Goal: Leave review/rating: Leave review/rating

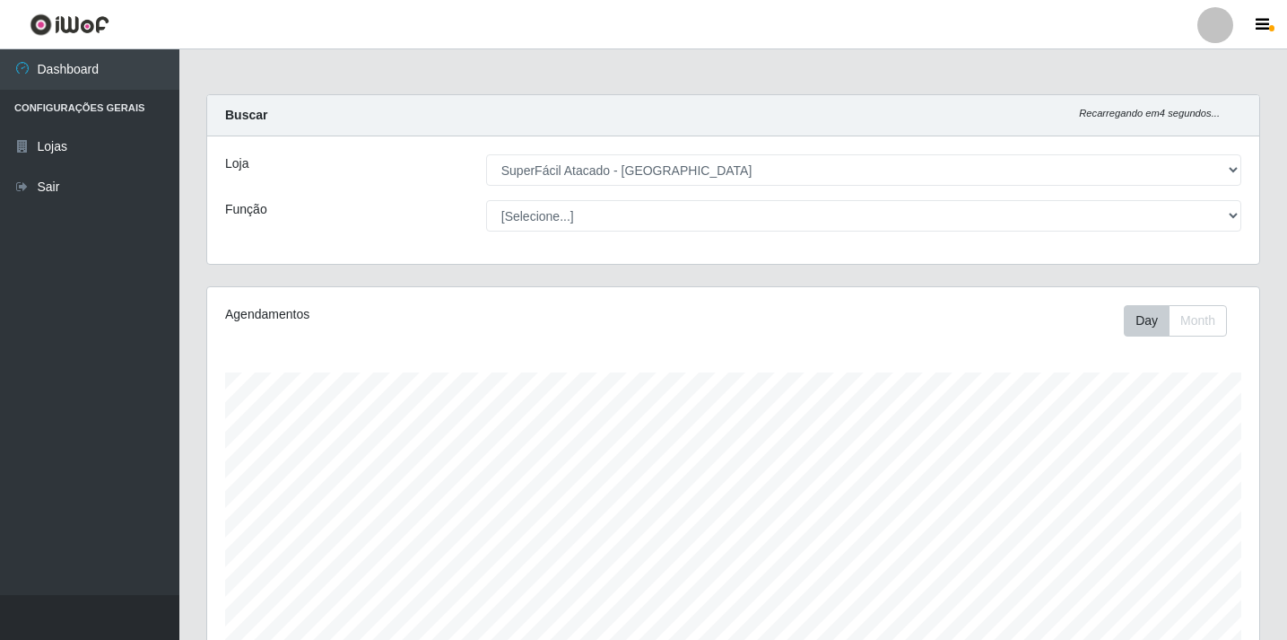
select select "503"
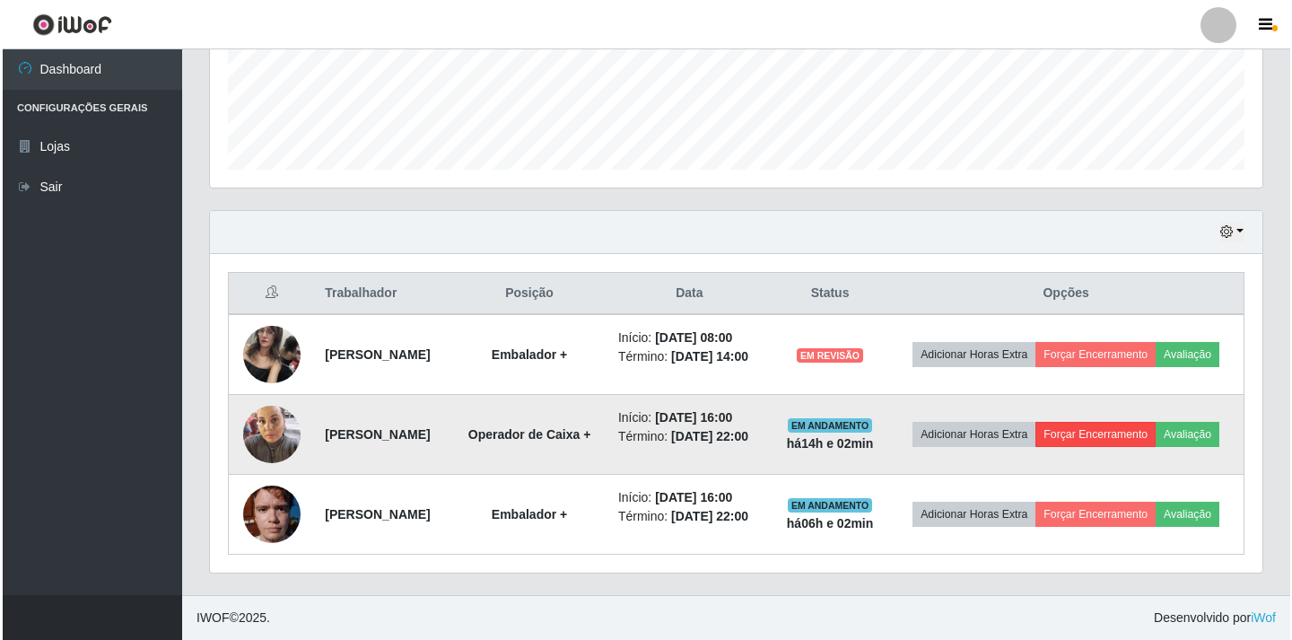
scroll to position [372, 1052]
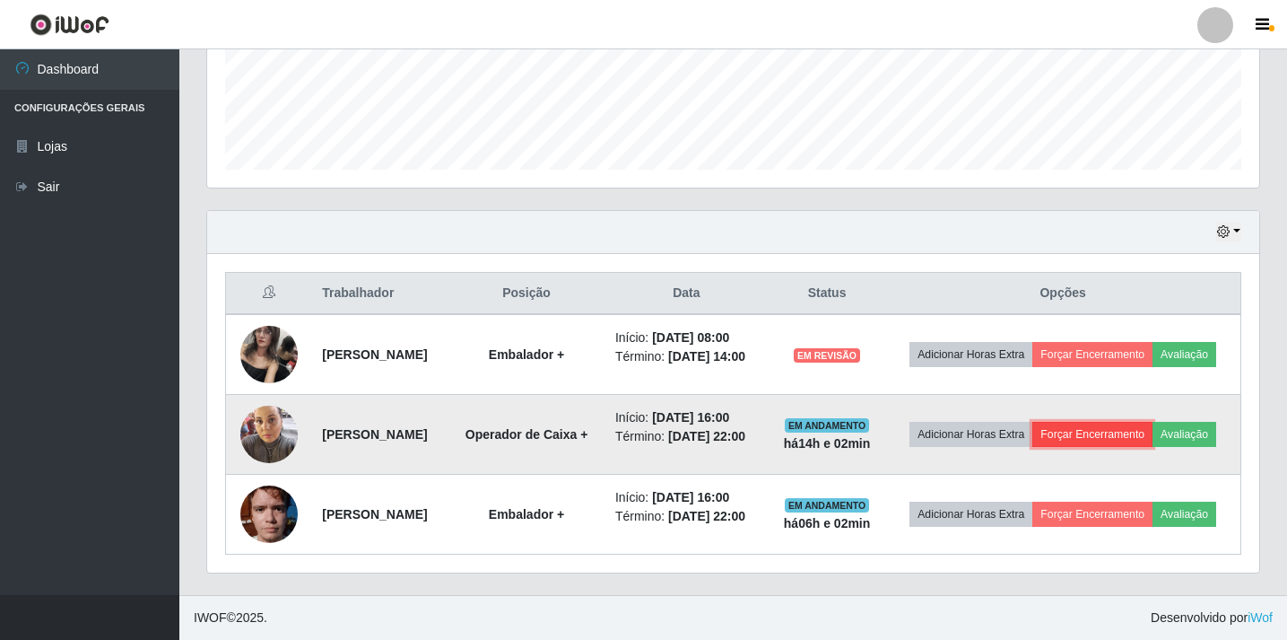
click at [1133, 422] on button "Forçar Encerramento" at bounding box center [1093, 434] width 120 height 25
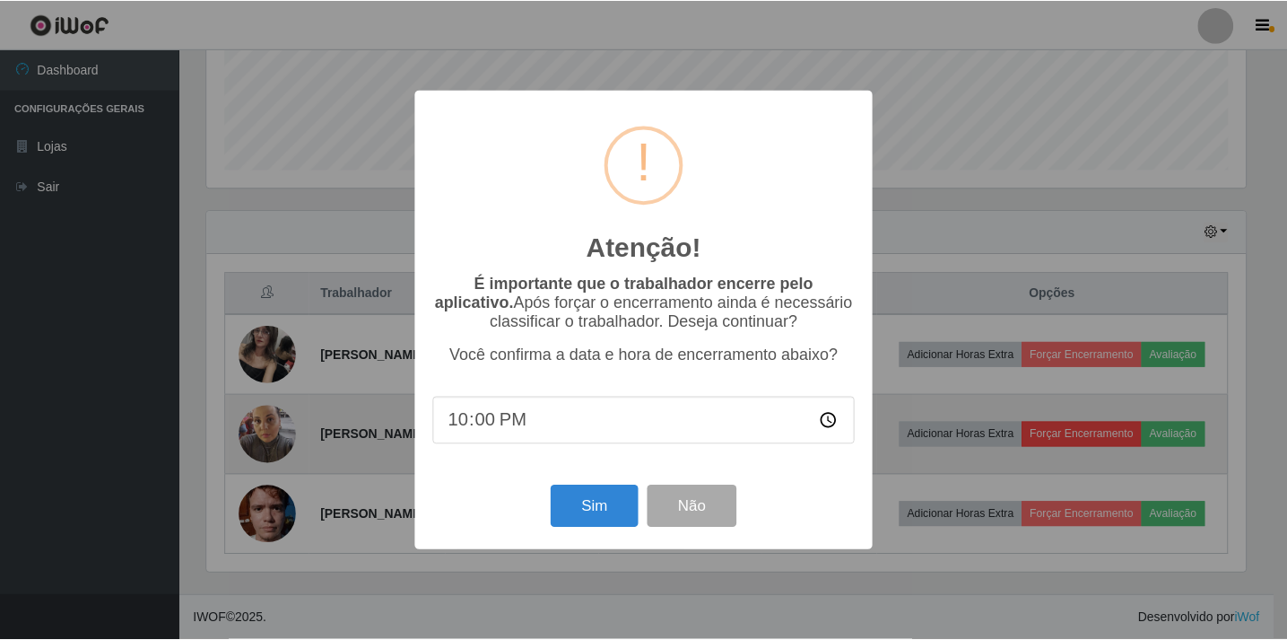
scroll to position [372, 1043]
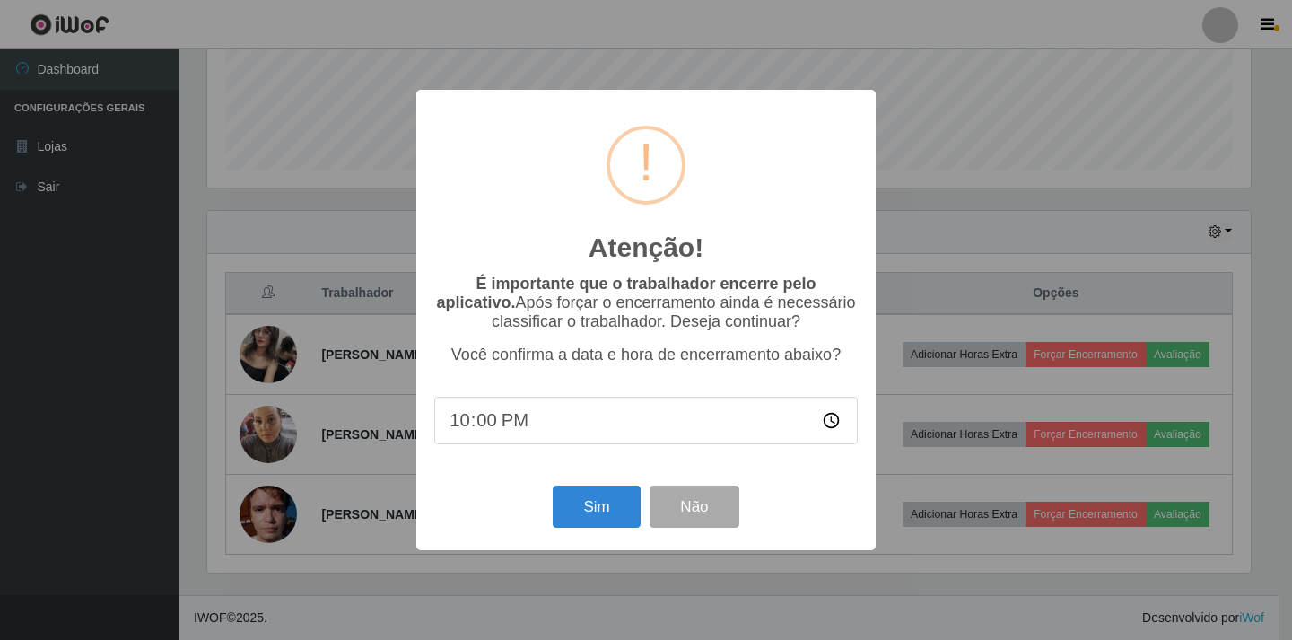
click at [929, 524] on div "Atenção! × É importante que o trabalhador encerre pelo aplicativo. Após forçar …" at bounding box center [646, 320] width 1292 height 640
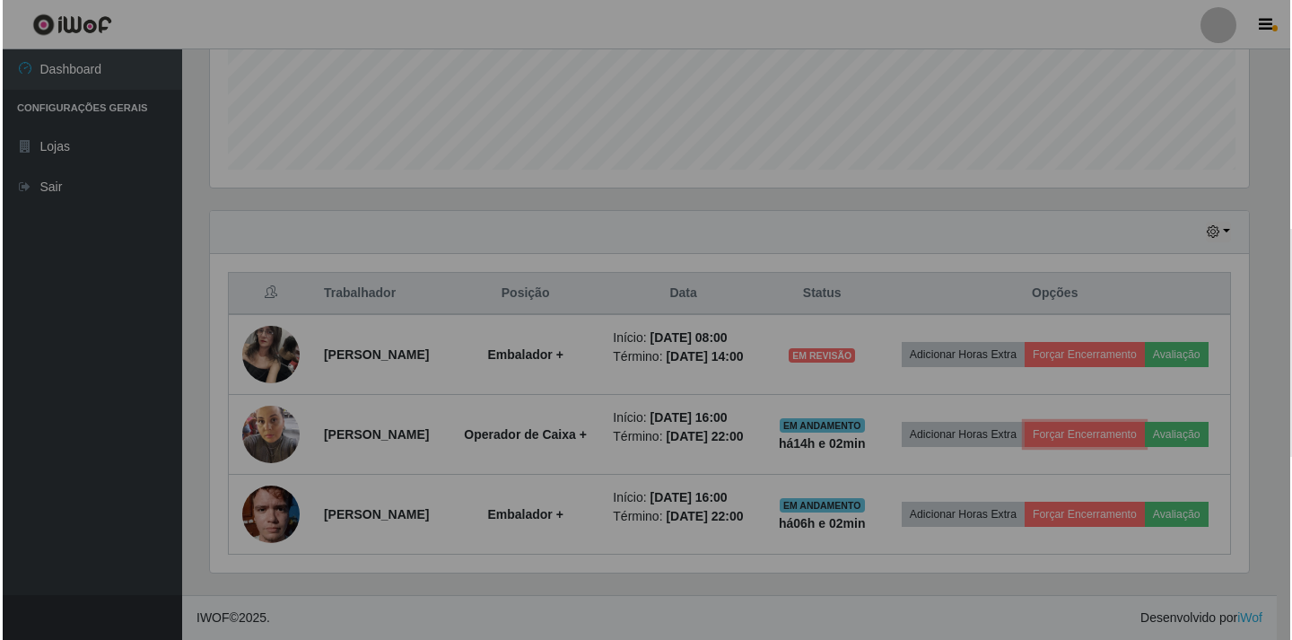
scroll to position [372, 1052]
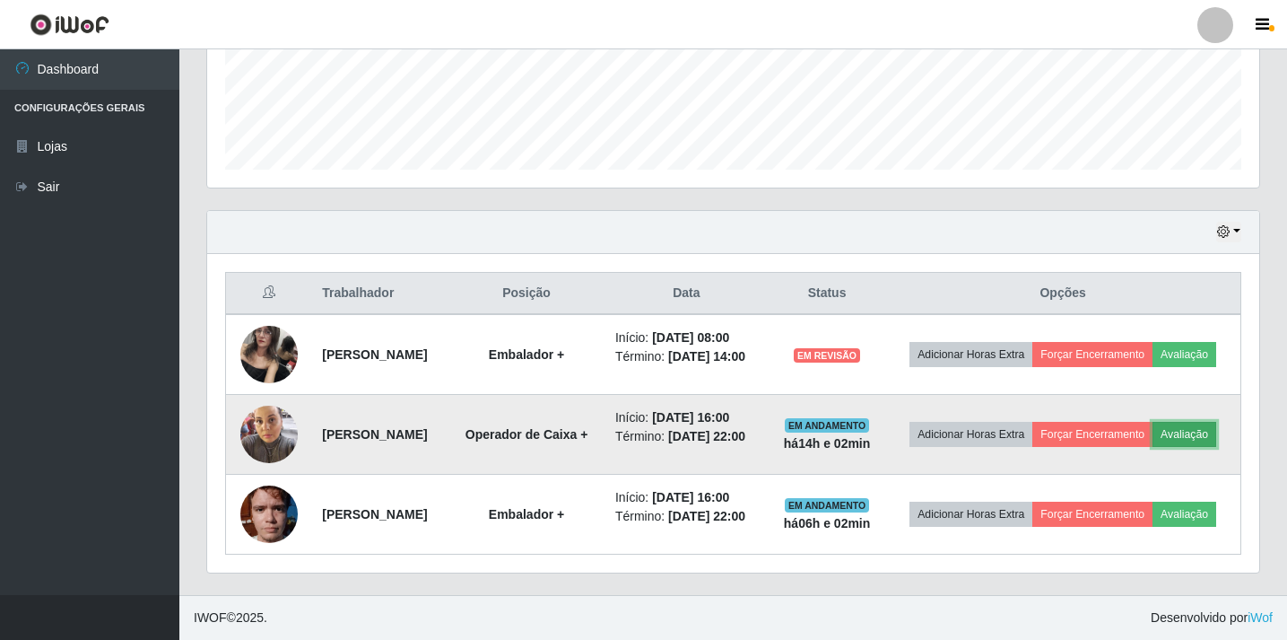
click at [1153, 422] on button "Avaliação" at bounding box center [1185, 434] width 64 height 25
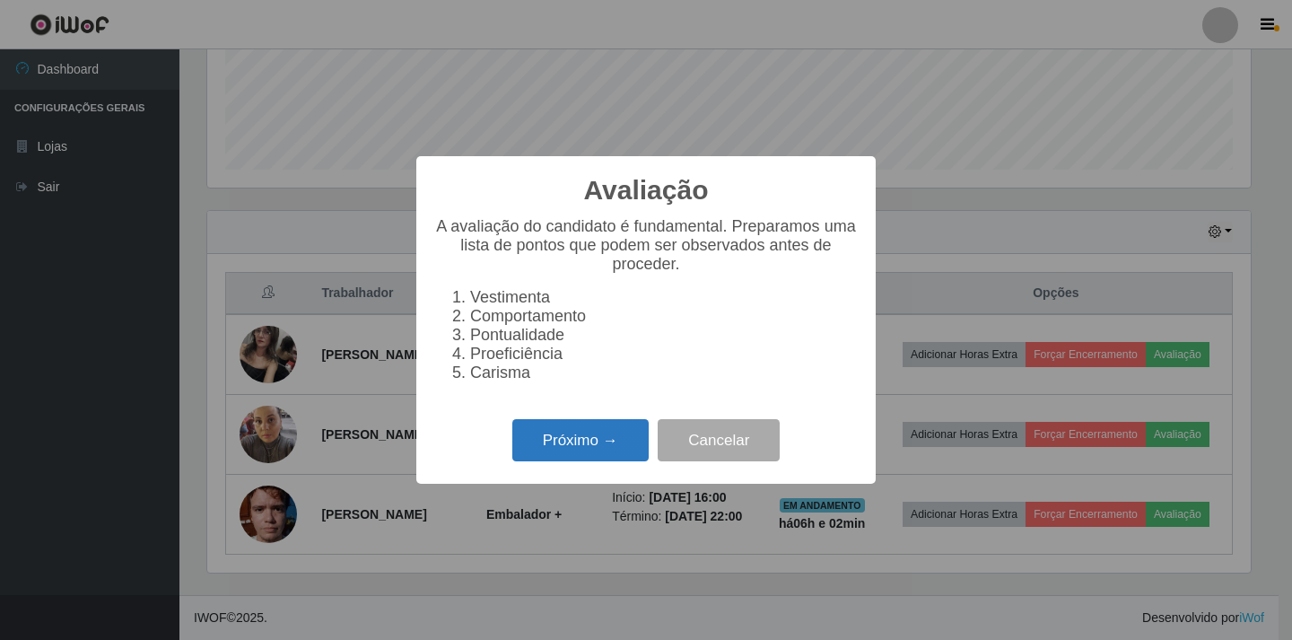
click at [590, 439] on button "Próximo →" at bounding box center [580, 440] width 136 height 42
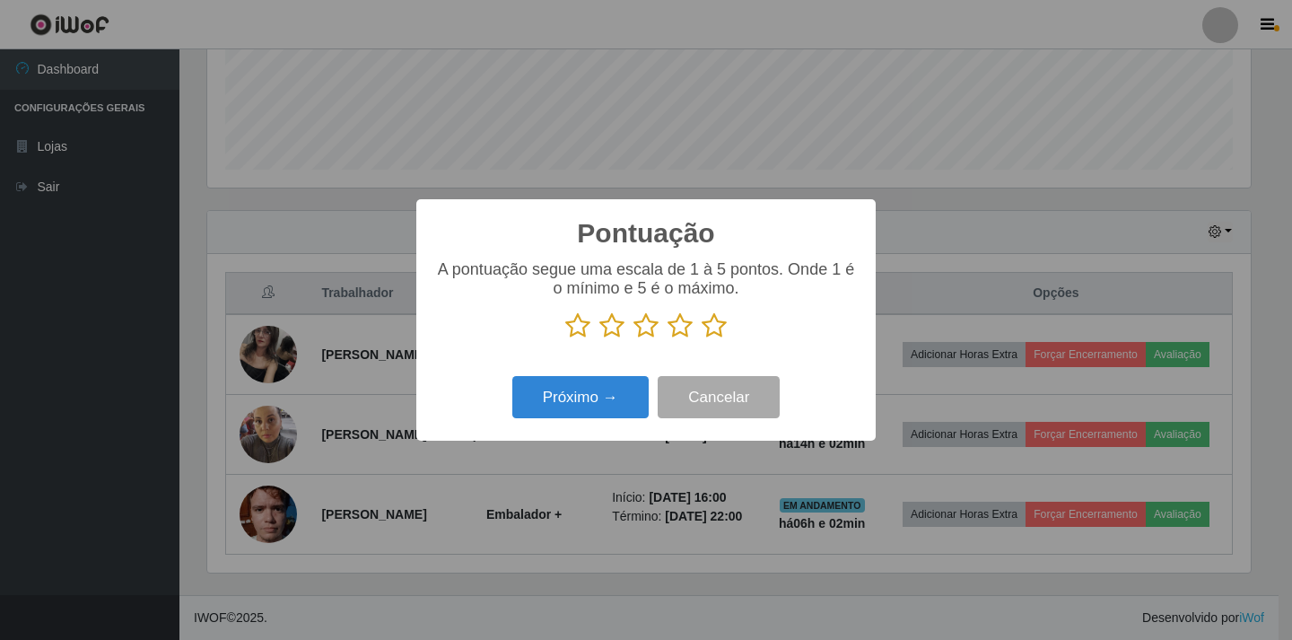
click at [678, 328] on icon at bounding box center [679, 325] width 25 height 27
click at [667, 339] on input "radio" at bounding box center [667, 339] width 0 height 0
click at [584, 398] on button "Próximo →" at bounding box center [580, 397] width 136 height 42
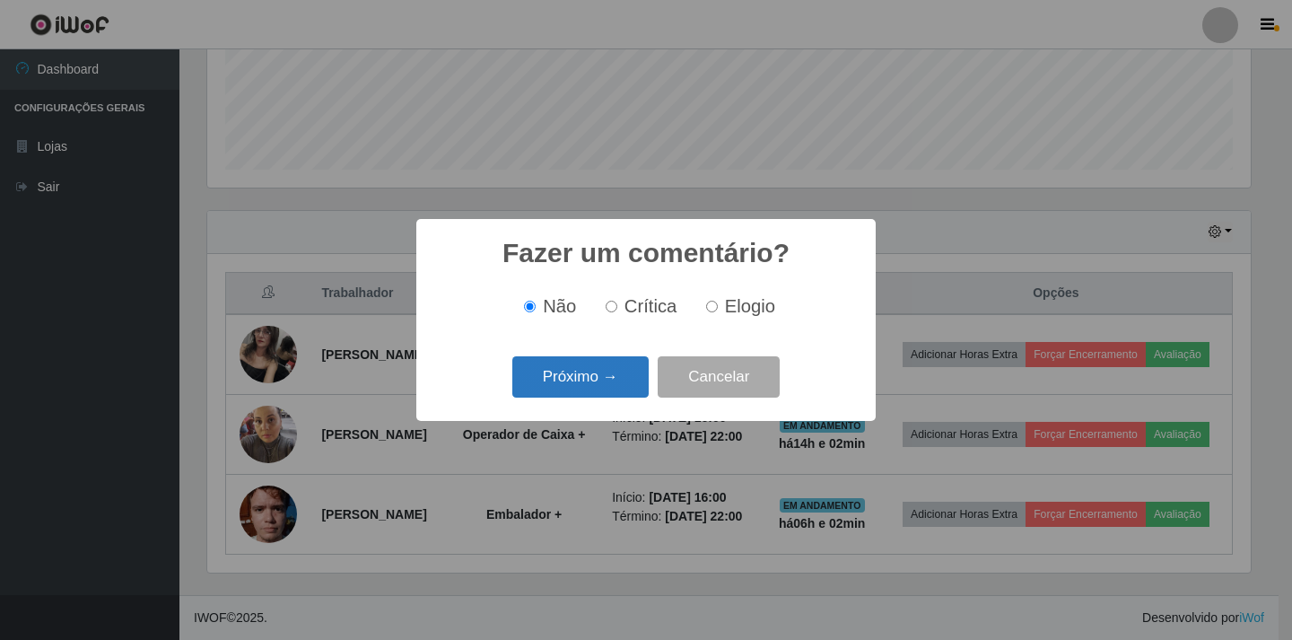
click at [610, 380] on button "Próximo →" at bounding box center [580, 377] width 136 height 42
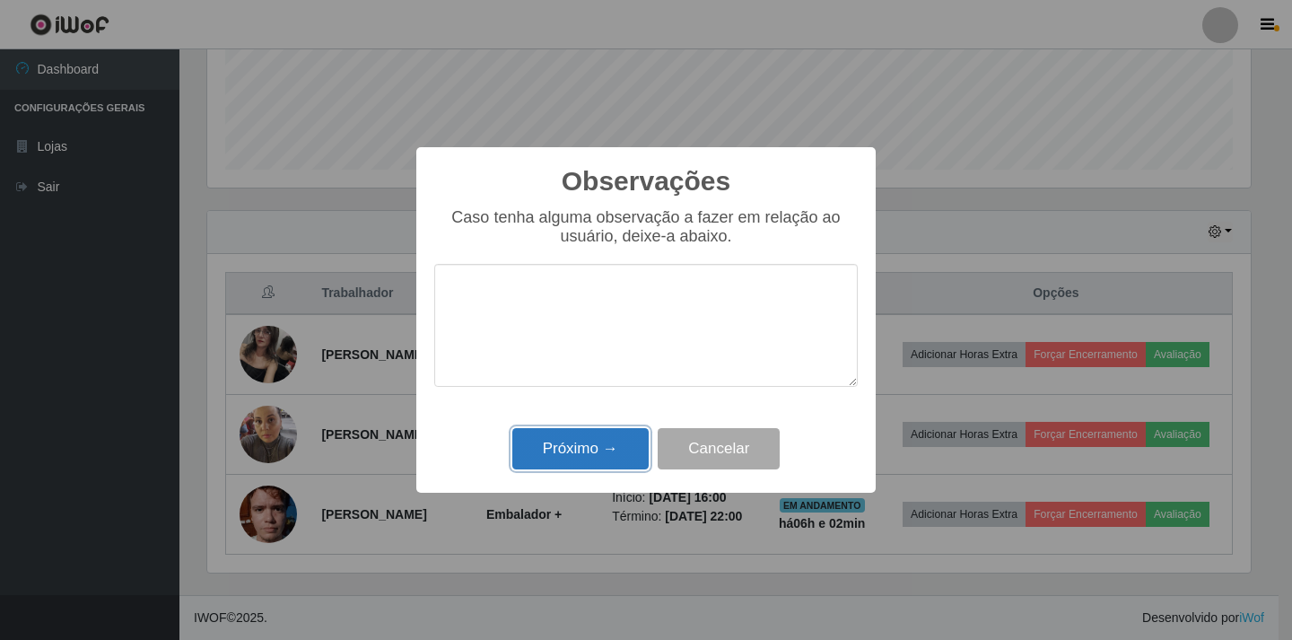
click at [603, 454] on button "Próximo →" at bounding box center [580, 449] width 136 height 42
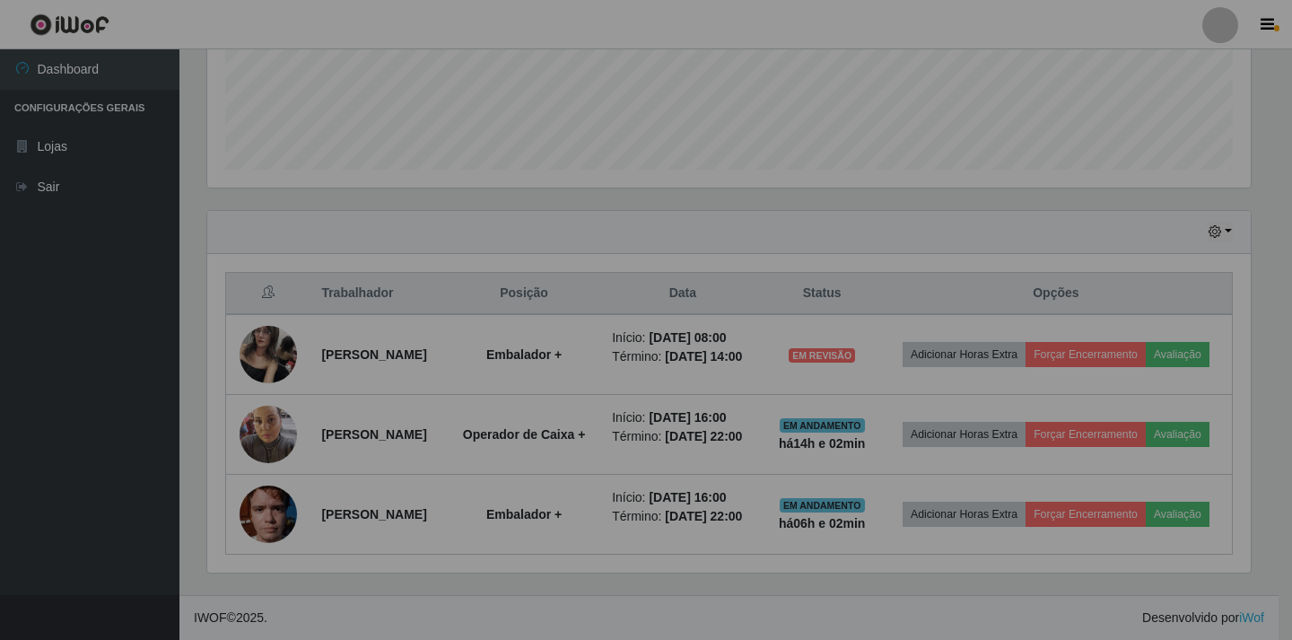
scroll to position [372, 1052]
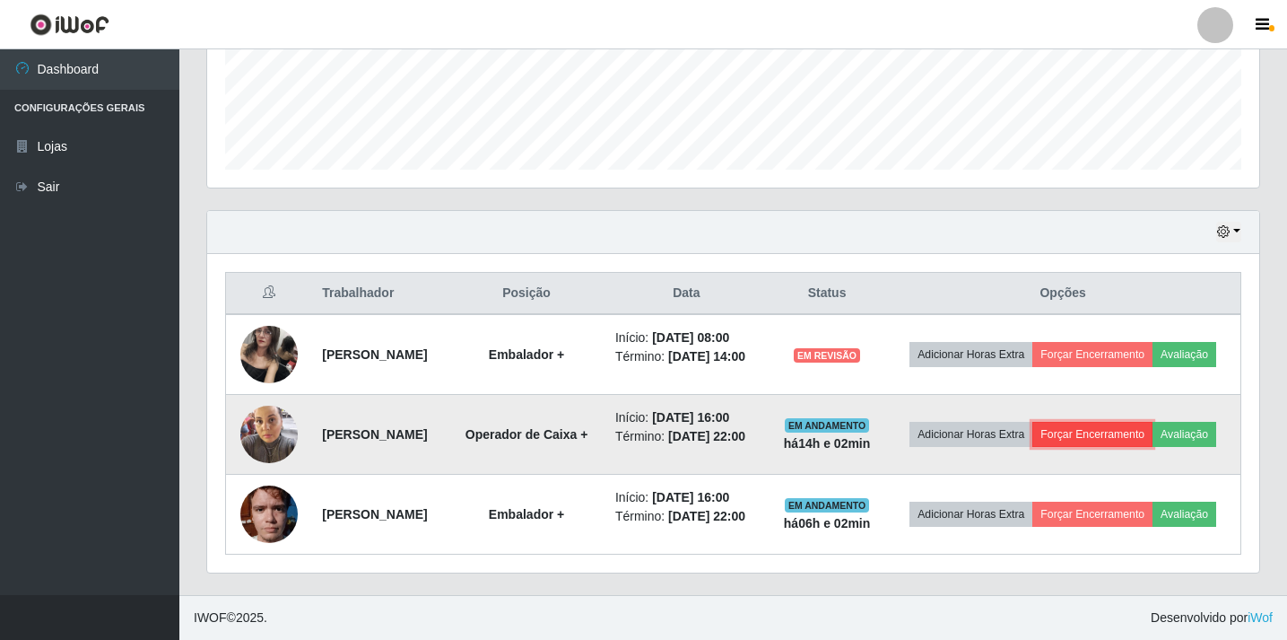
click at [1153, 422] on button "Forçar Encerramento" at bounding box center [1093, 434] width 120 height 25
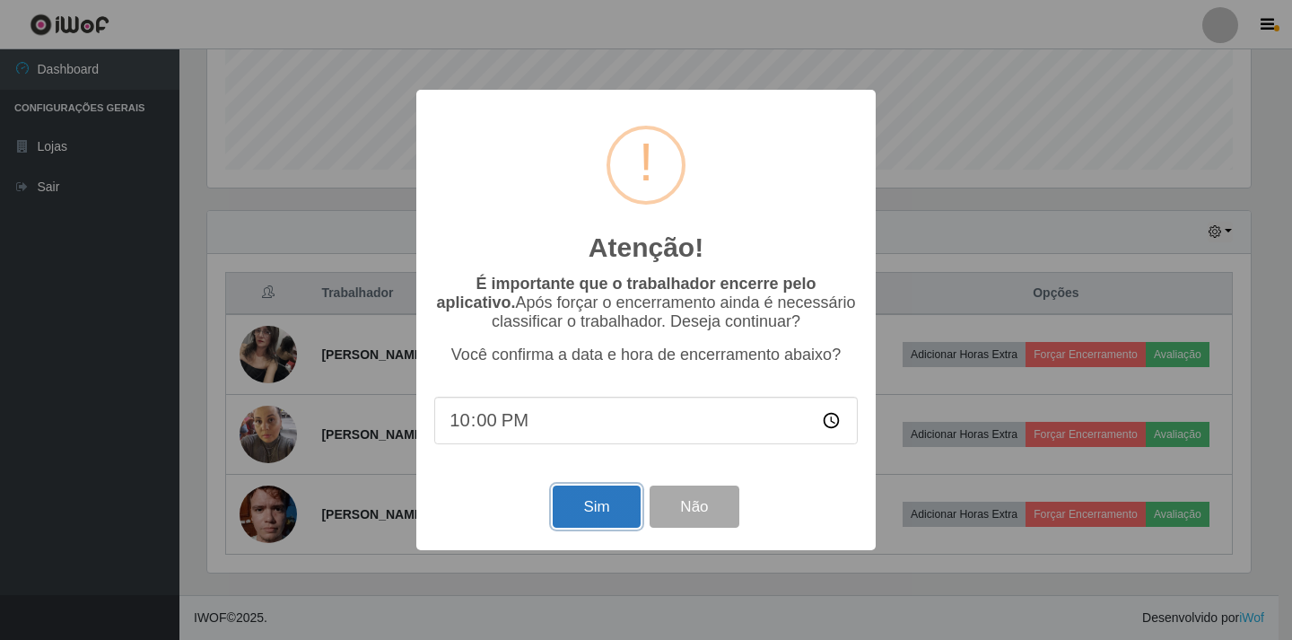
click at [596, 517] on button "Sim" at bounding box center [596, 506] width 87 height 42
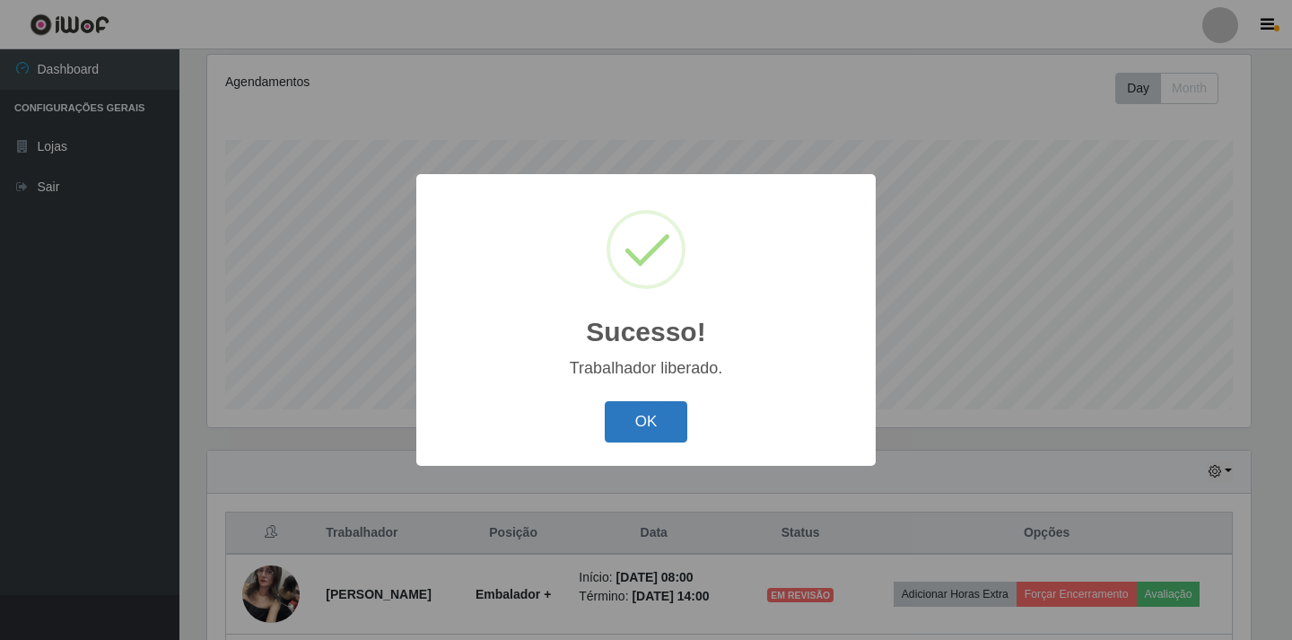
click at [667, 421] on button "OK" at bounding box center [646, 422] width 83 height 42
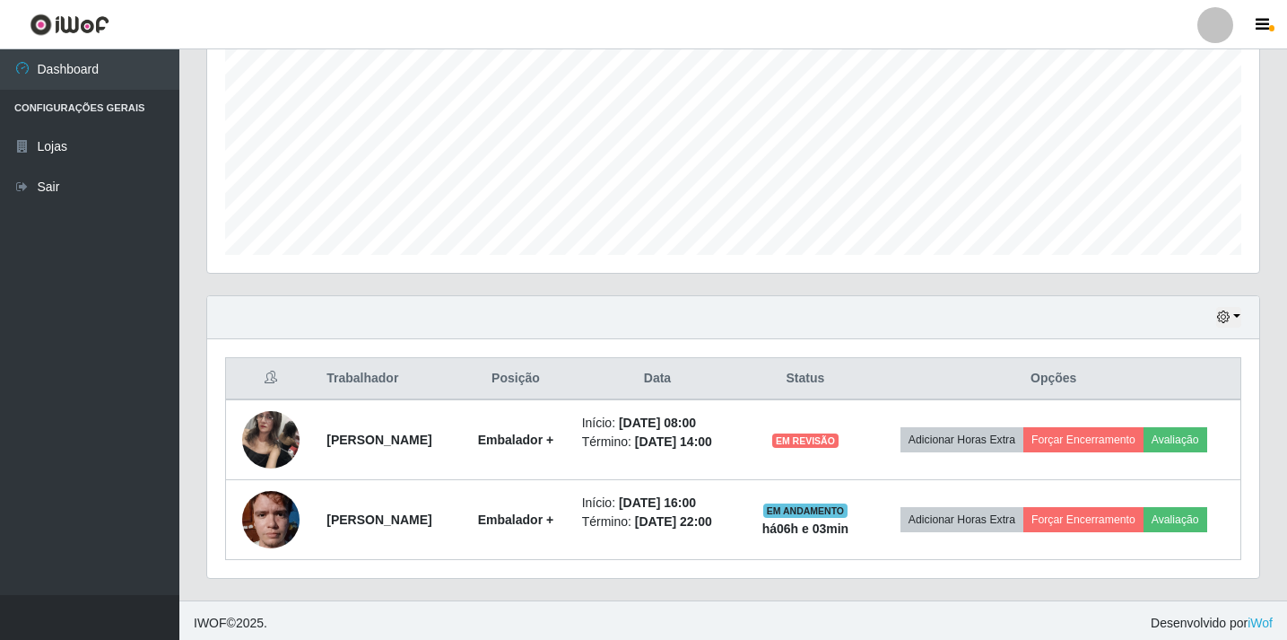
scroll to position [392, 0]
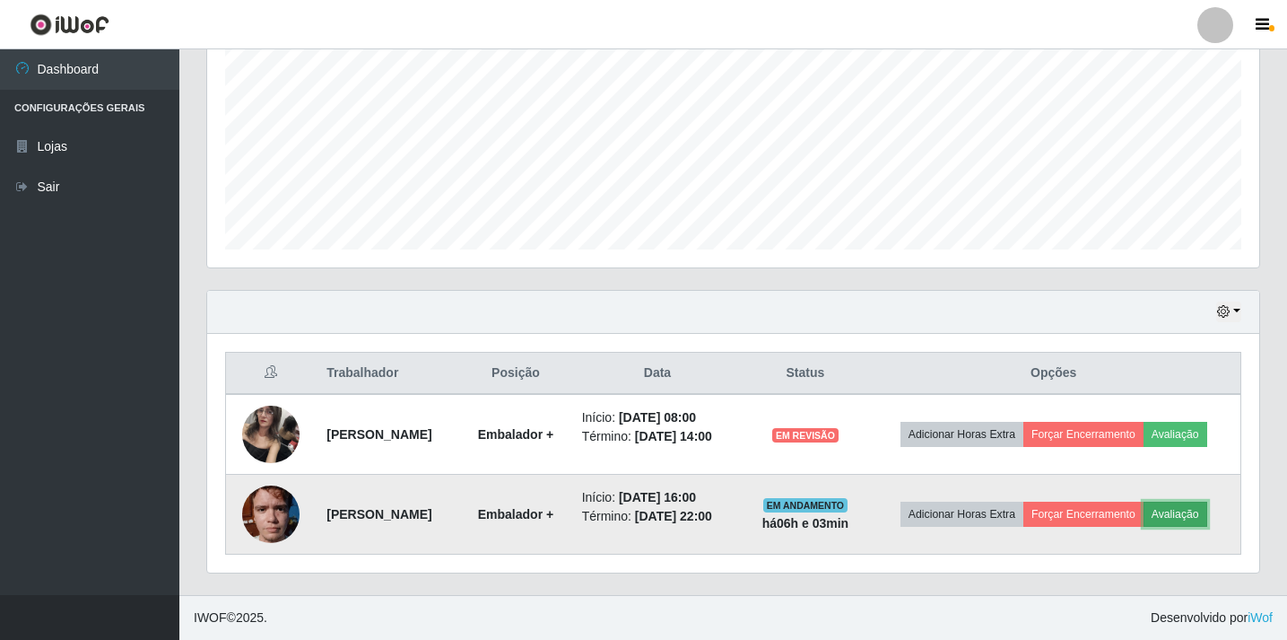
click at [1199, 513] on button "Avaliação" at bounding box center [1176, 514] width 64 height 25
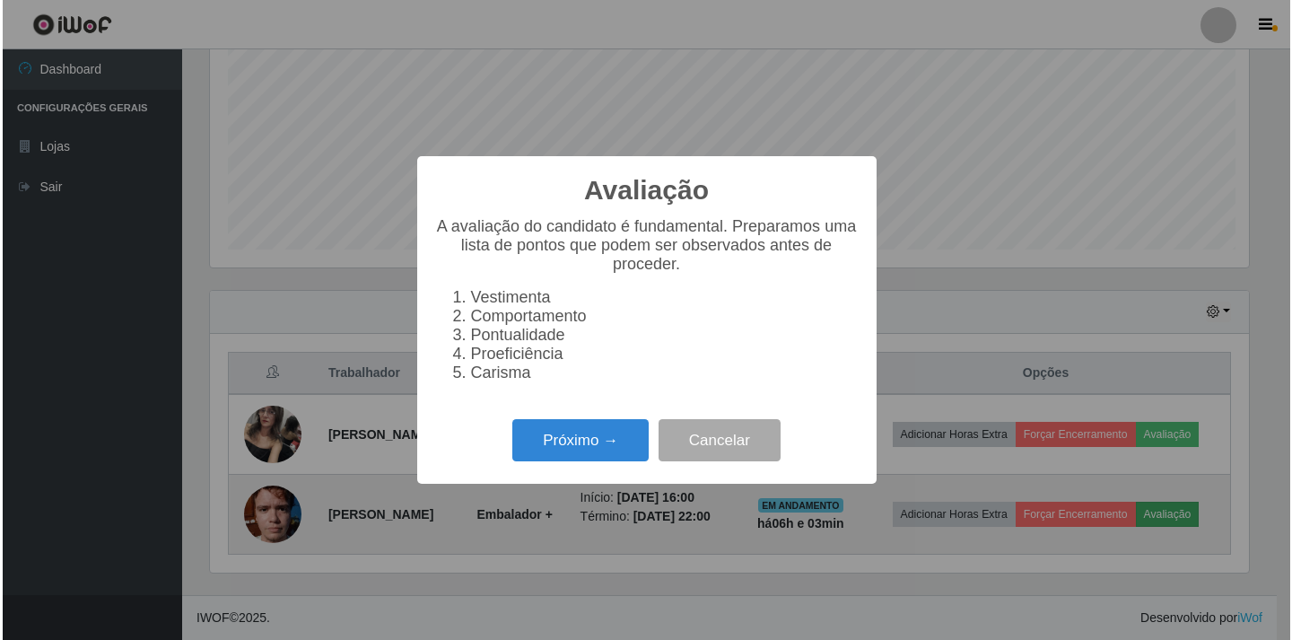
scroll to position [372, 1043]
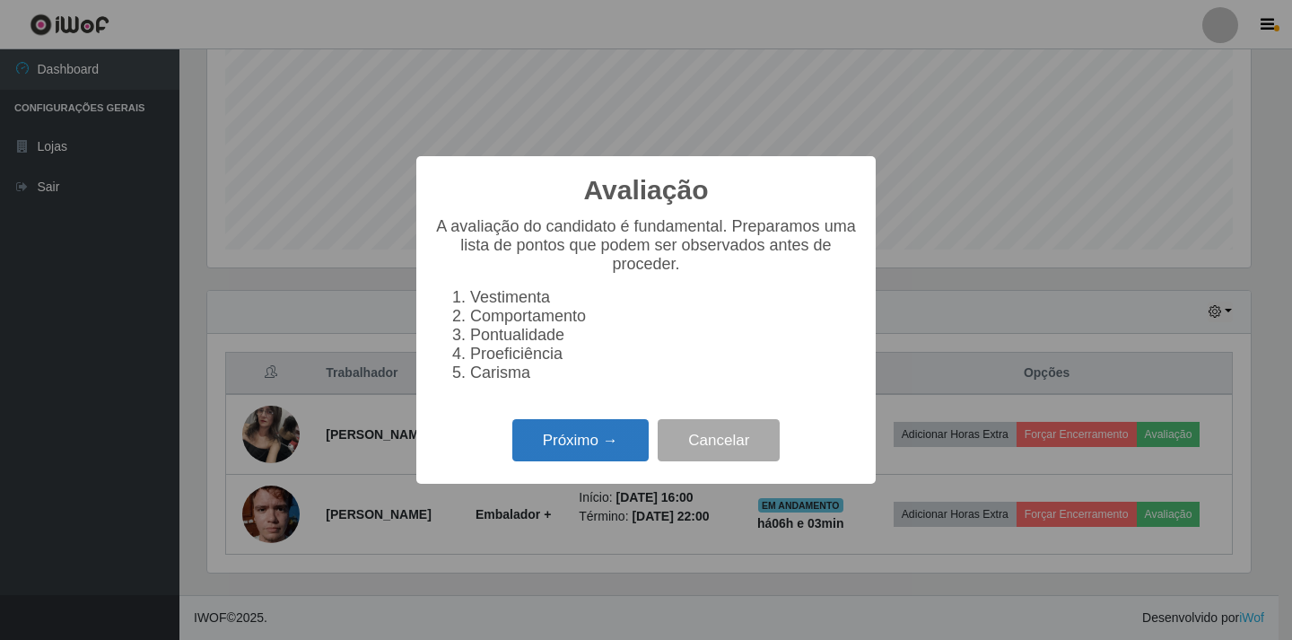
click at [573, 441] on button "Próximo →" at bounding box center [580, 440] width 136 height 42
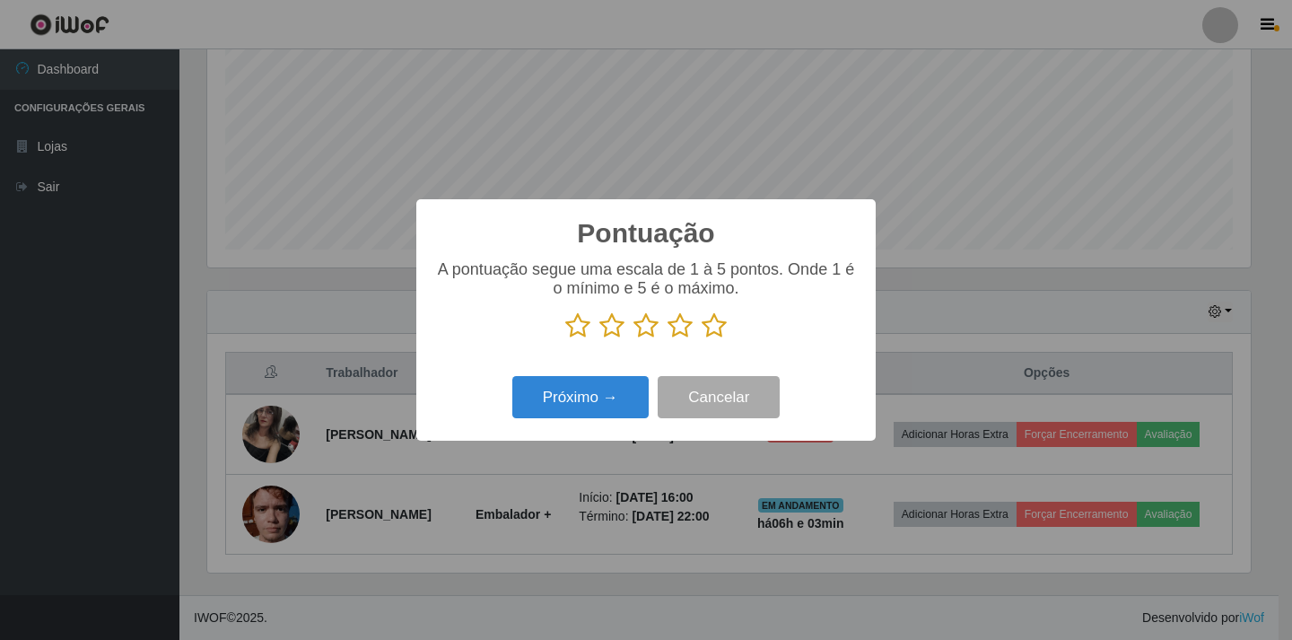
scroll to position [896769, 896098]
click at [682, 328] on icon at bounding box center [679, 325] width 25 height 27
click at [667, 339] on input "radio" at bounding box center [667, 339] width 0 height 0
click at [587, 400] on button "Próximo →" at bounding box center [580, 397] width 136 height 42
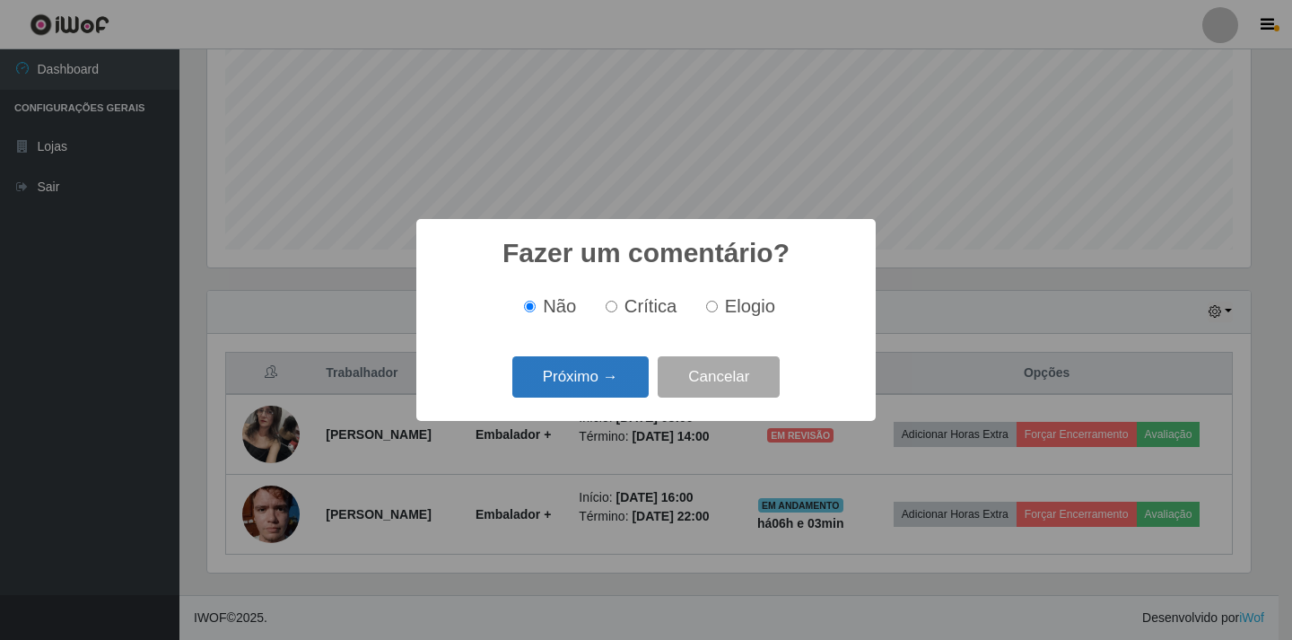
click at [577, 371] on button "Próximo →" at bounding box center [580, 377] width 136 height 42
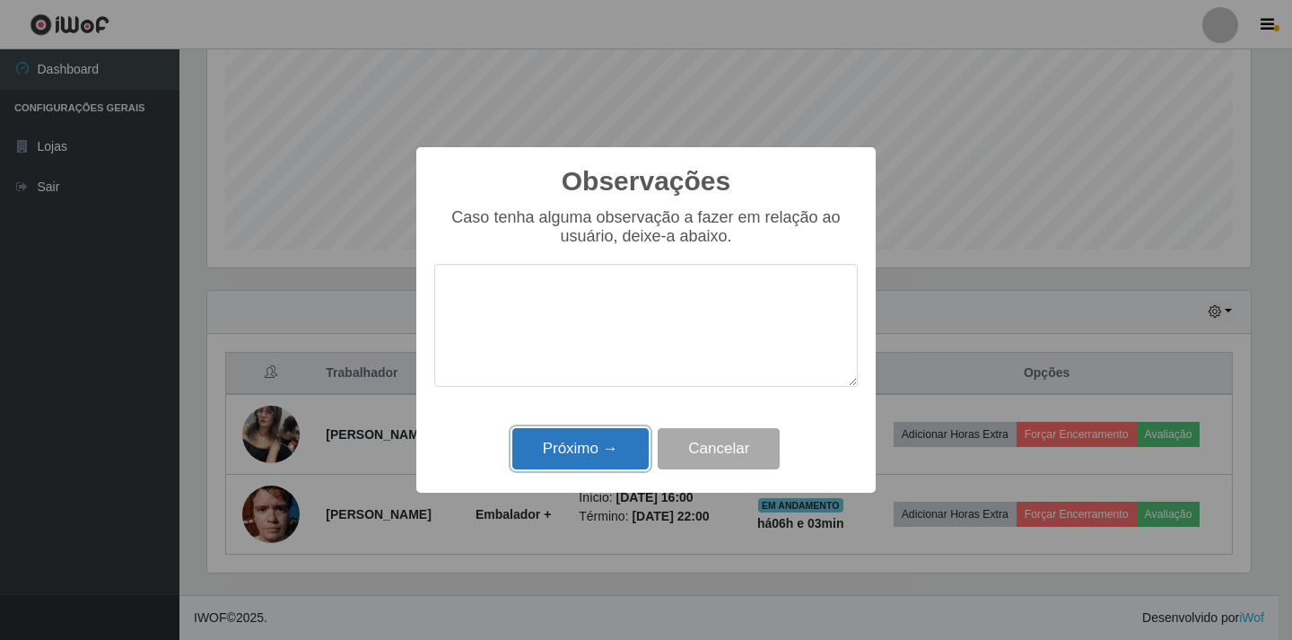
click at [579, 446] on button "Próximo →" at bounding box center [580, 449] width 136 height 42
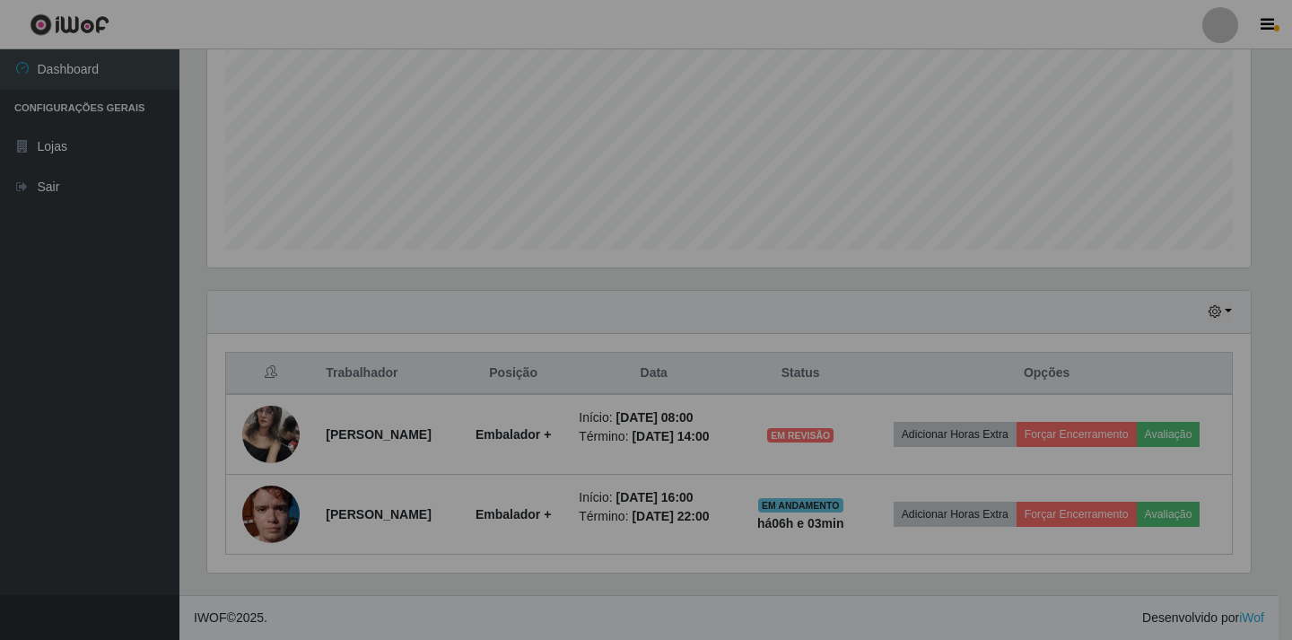
scroll to position [0, 0]
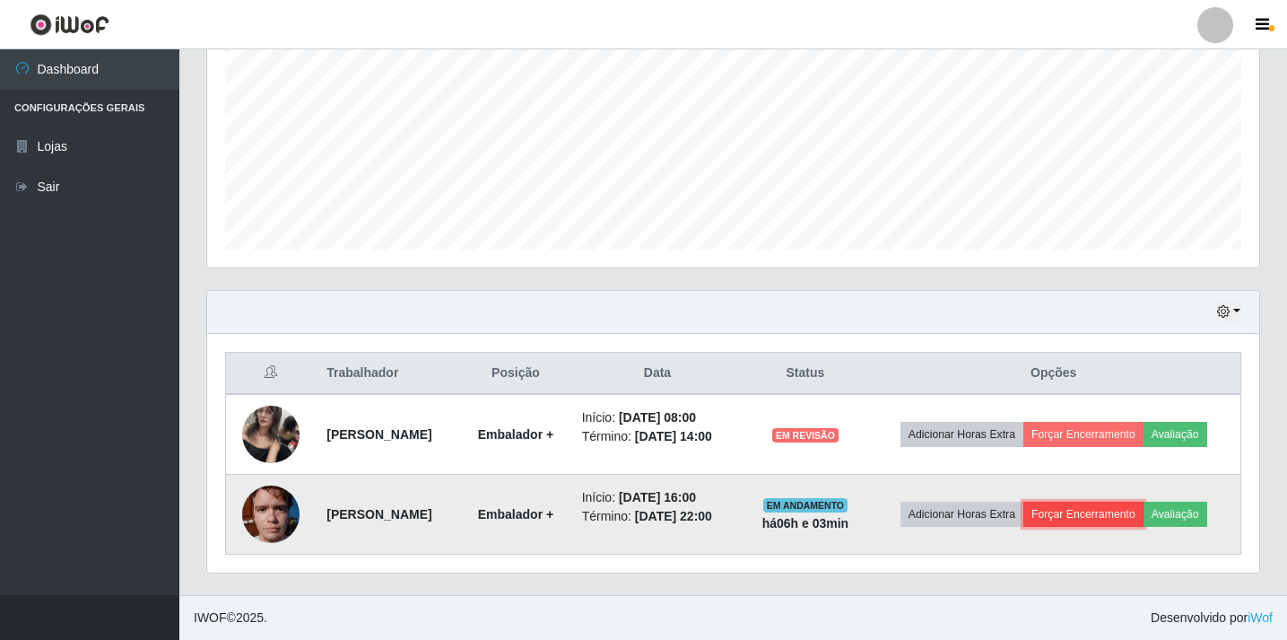
click at [1122, 515] on button "Forçar Encerramento" at bounding box center [1084, 514] width 120 height 25
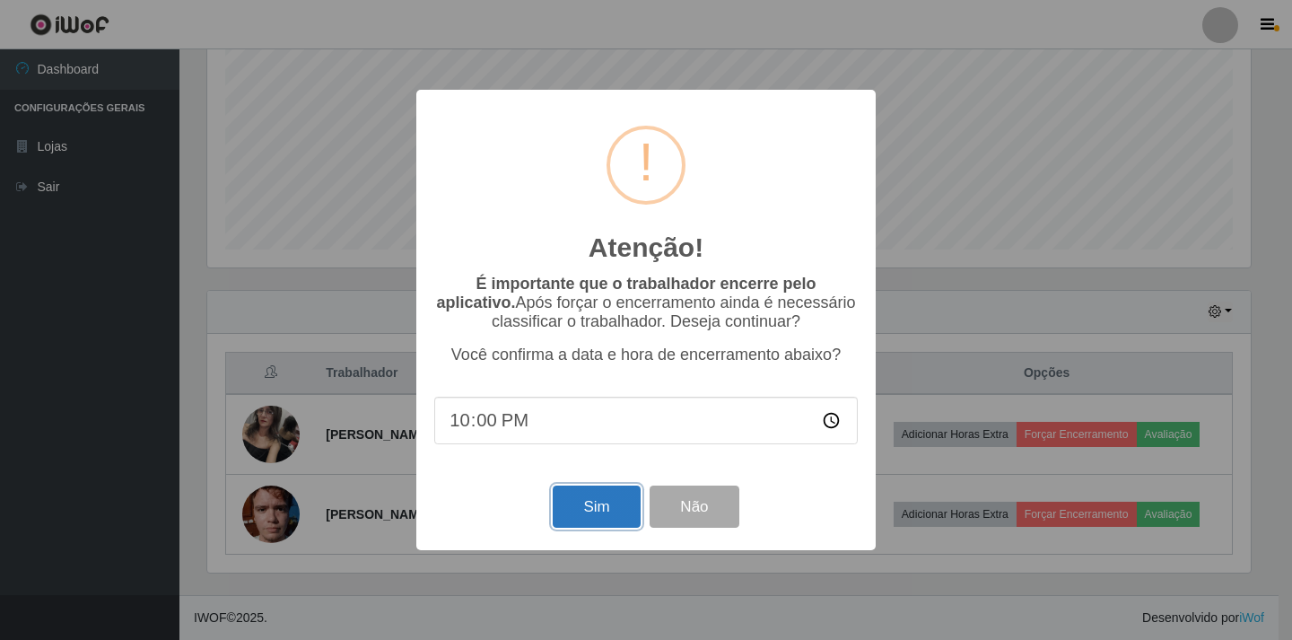
click at [615, 514] on button "Sim" at bounding box center [596, 506] width 87 height 42
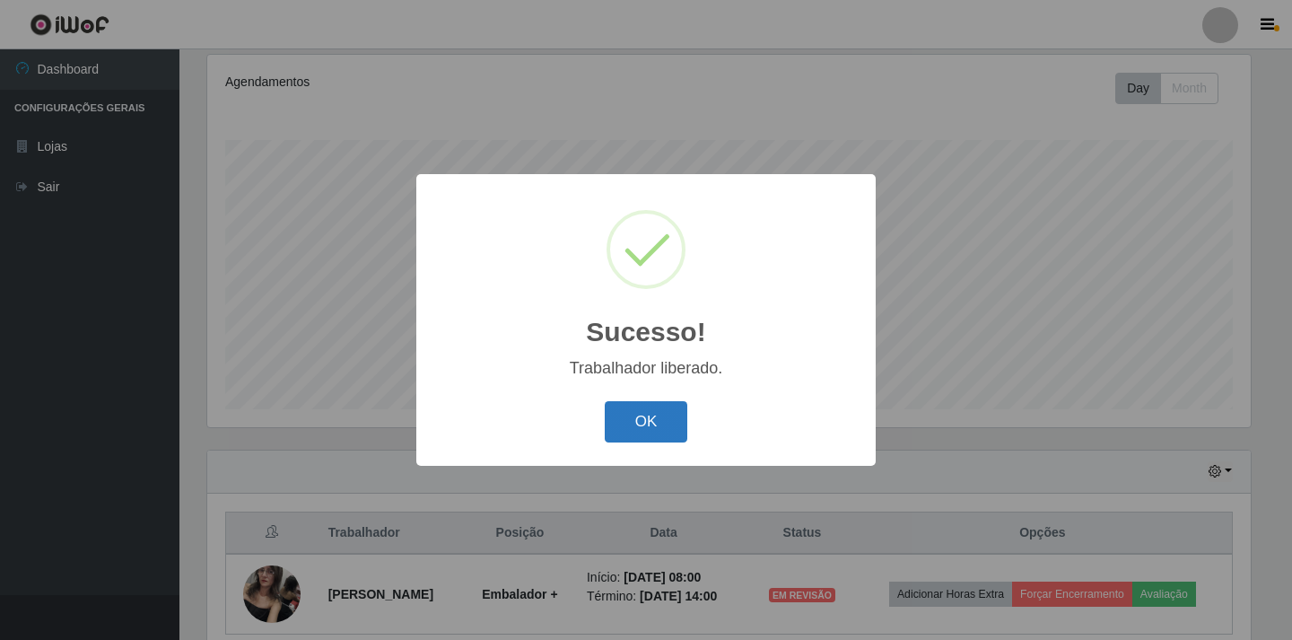
click at [651, 410] on button "OK" at bounding box center [646, 422] width 83 height 42
